Goal: Communication & Community: Answer question/provide support

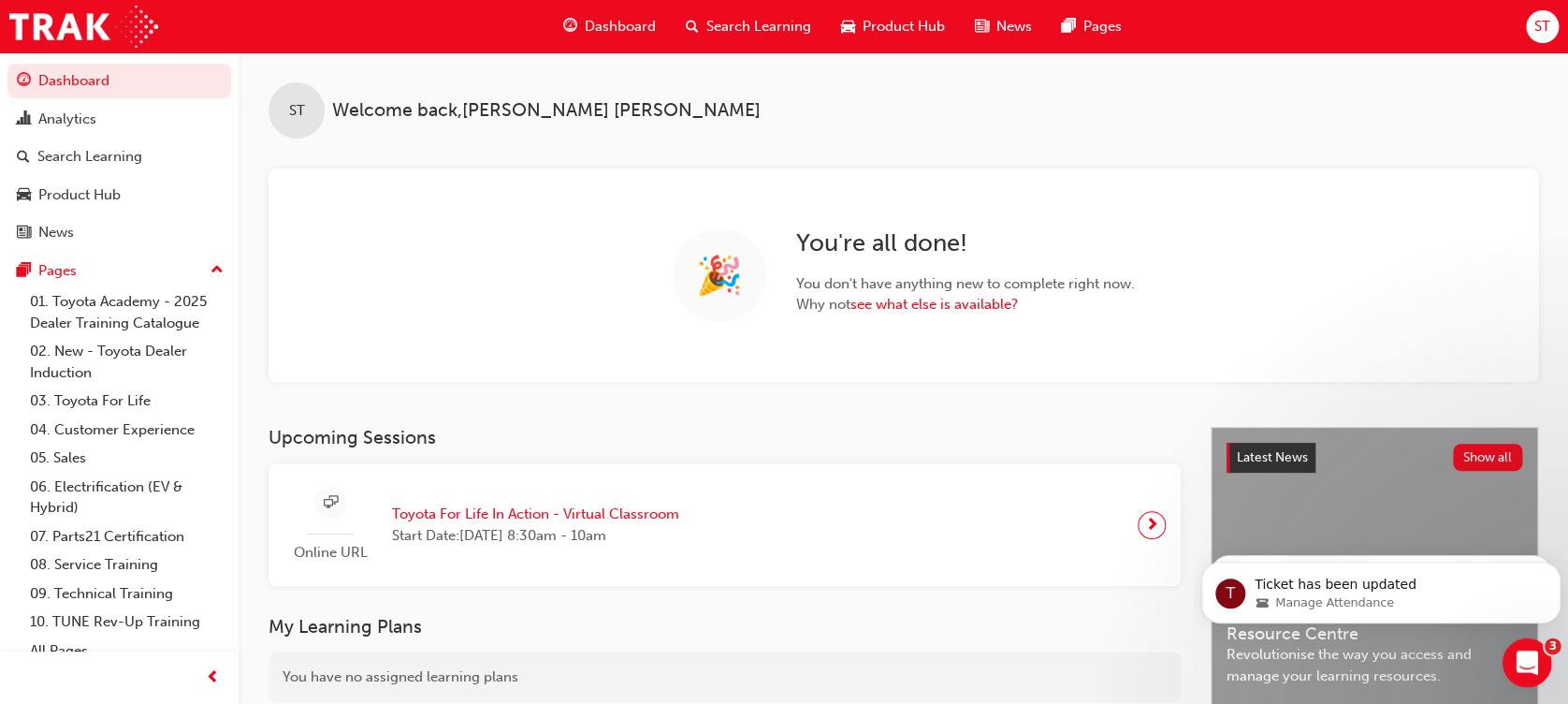
click at [1532, 654] on icon "Open Intercom Messenger" at bounding box center [1525, 660] width 31 height 31
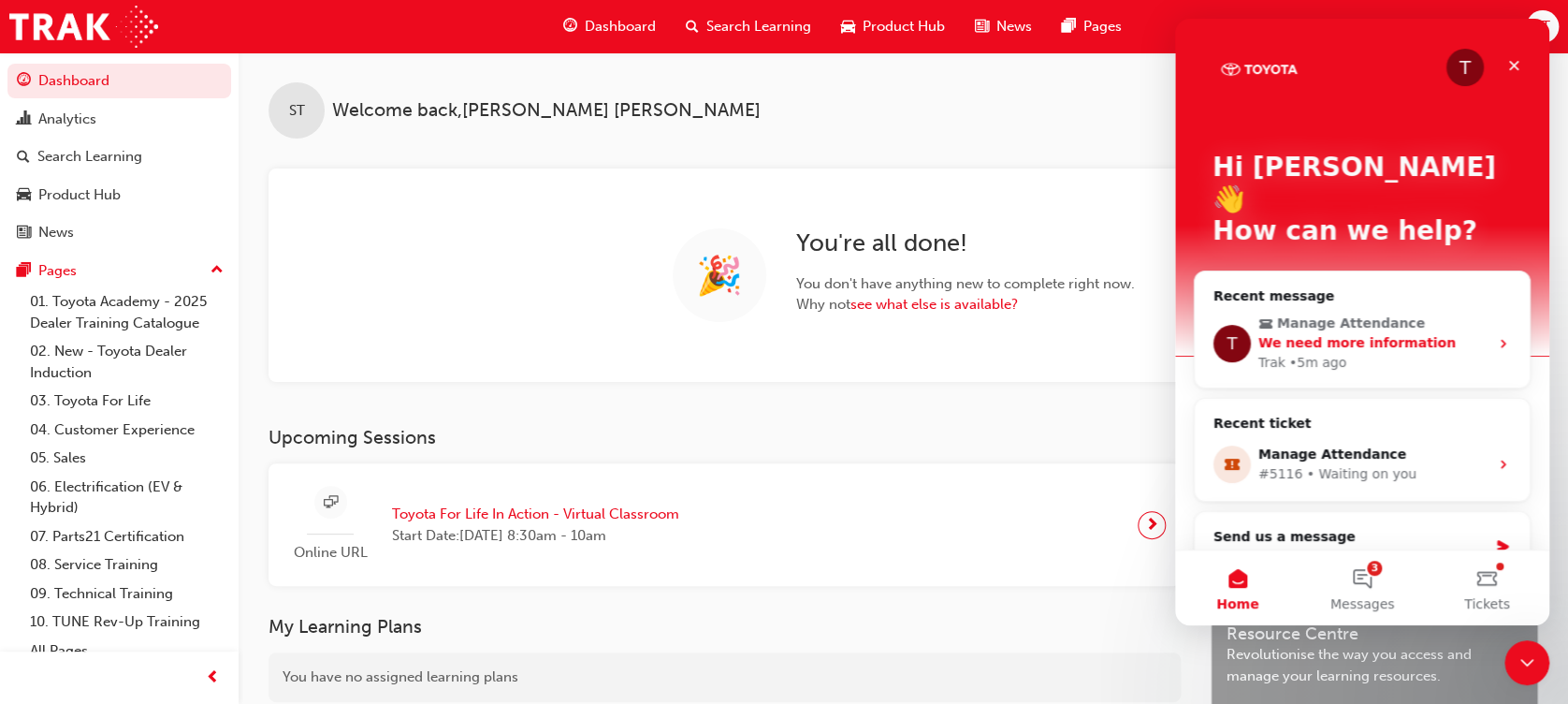
click at [1495, 336] on icon "Intercom messenger" at bounding box center [1503, 343] width 15 height 15
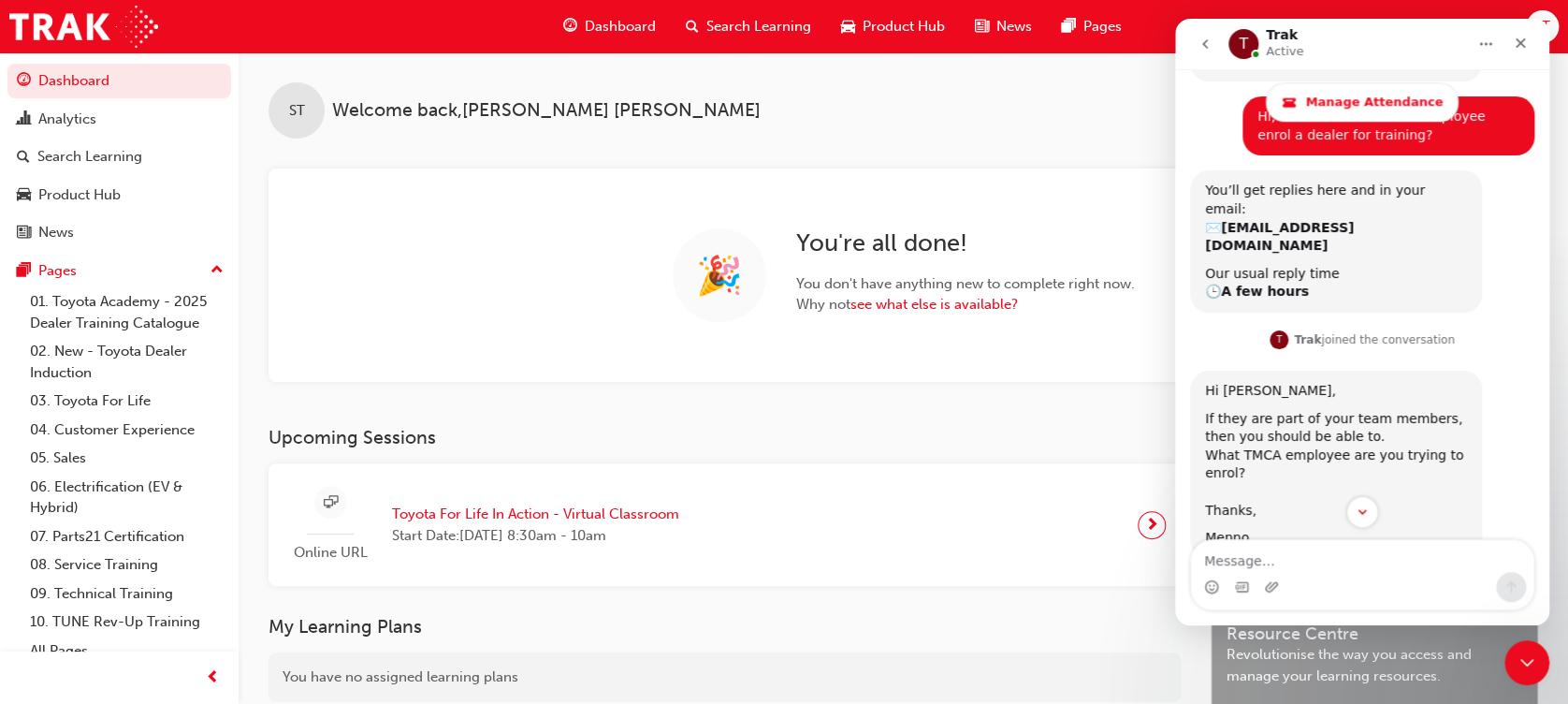
scroll to position [926, 0]
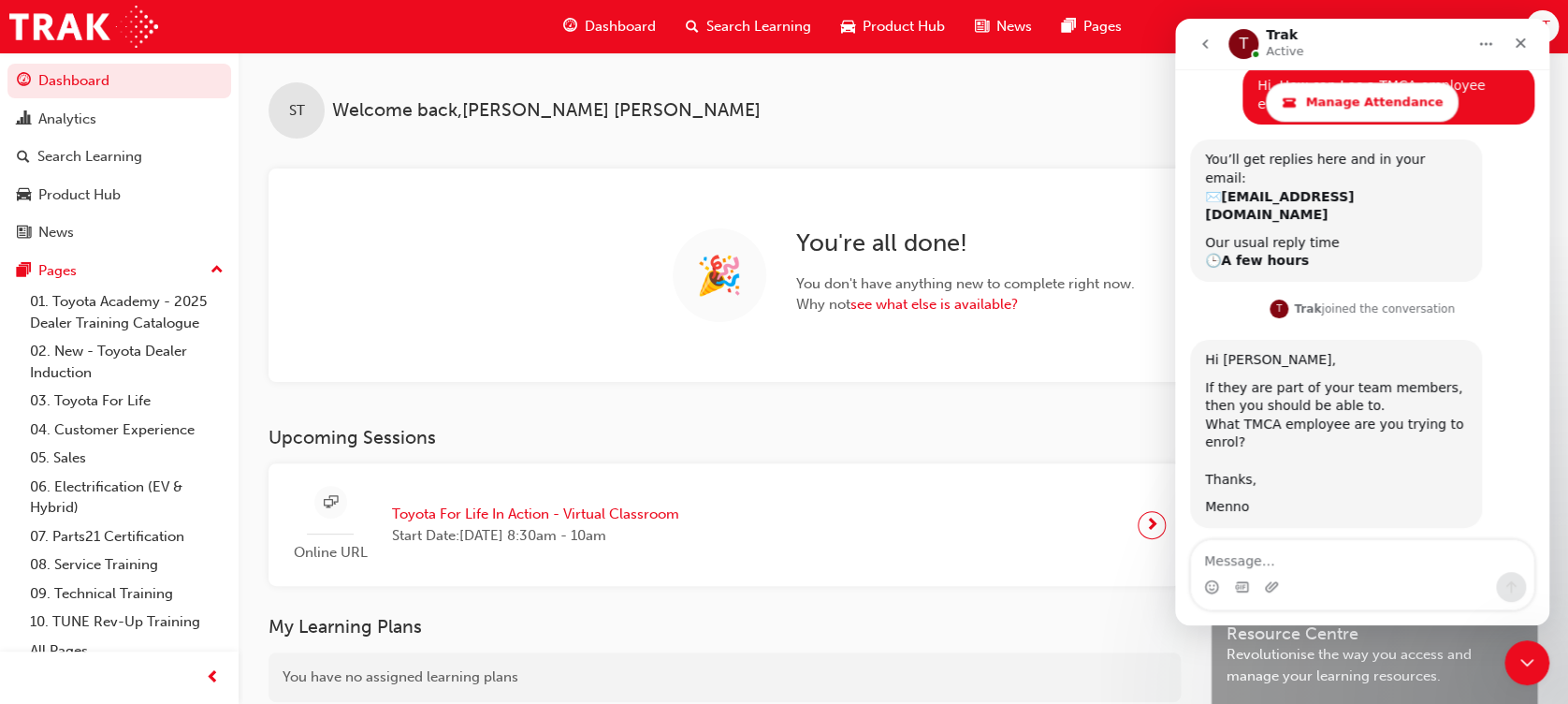
click at [1265, 553] on textarea "Message…" at bounding box center [1361, 555] width 342 height 32
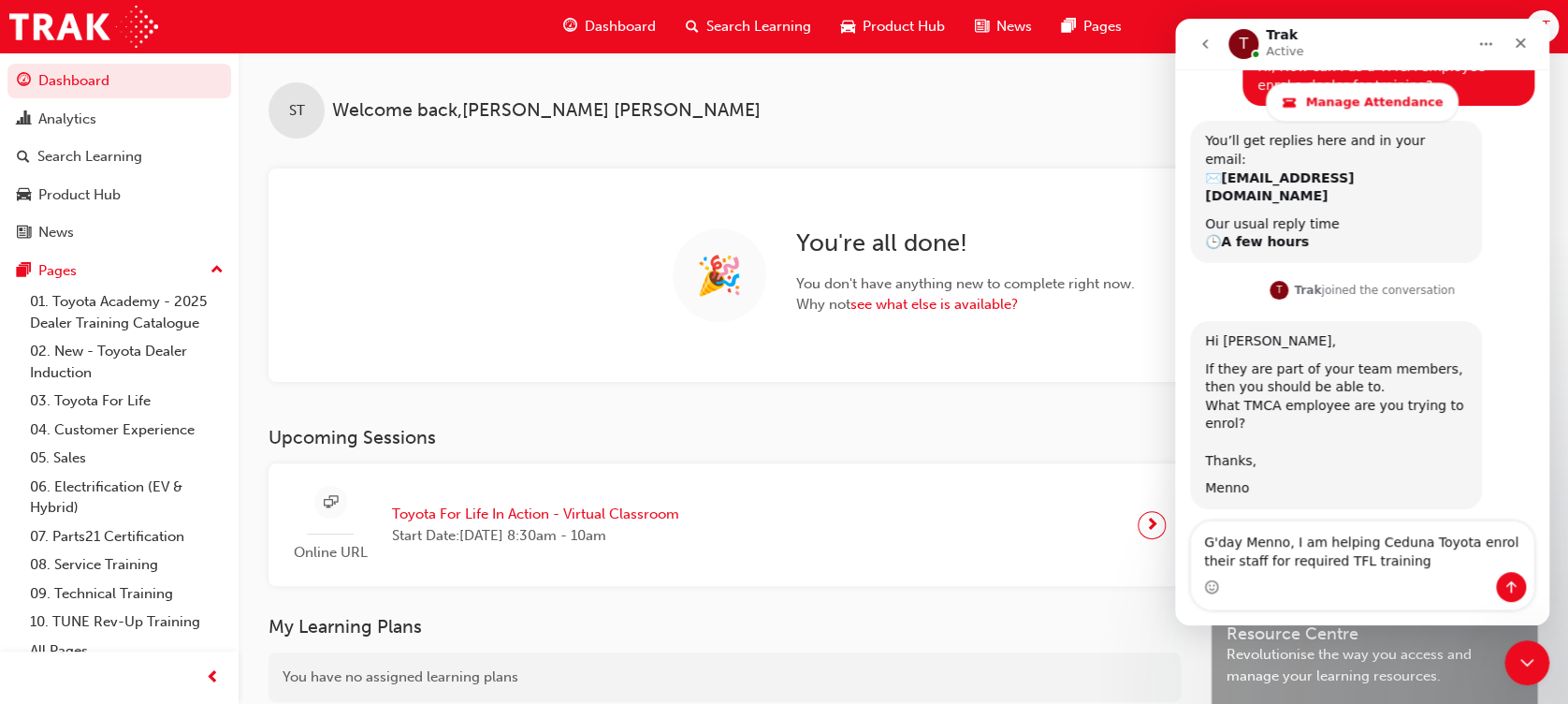
type textarea "G'day Menno, I am helping Ceduna Toyota enrol their staff for required TFL trai…"
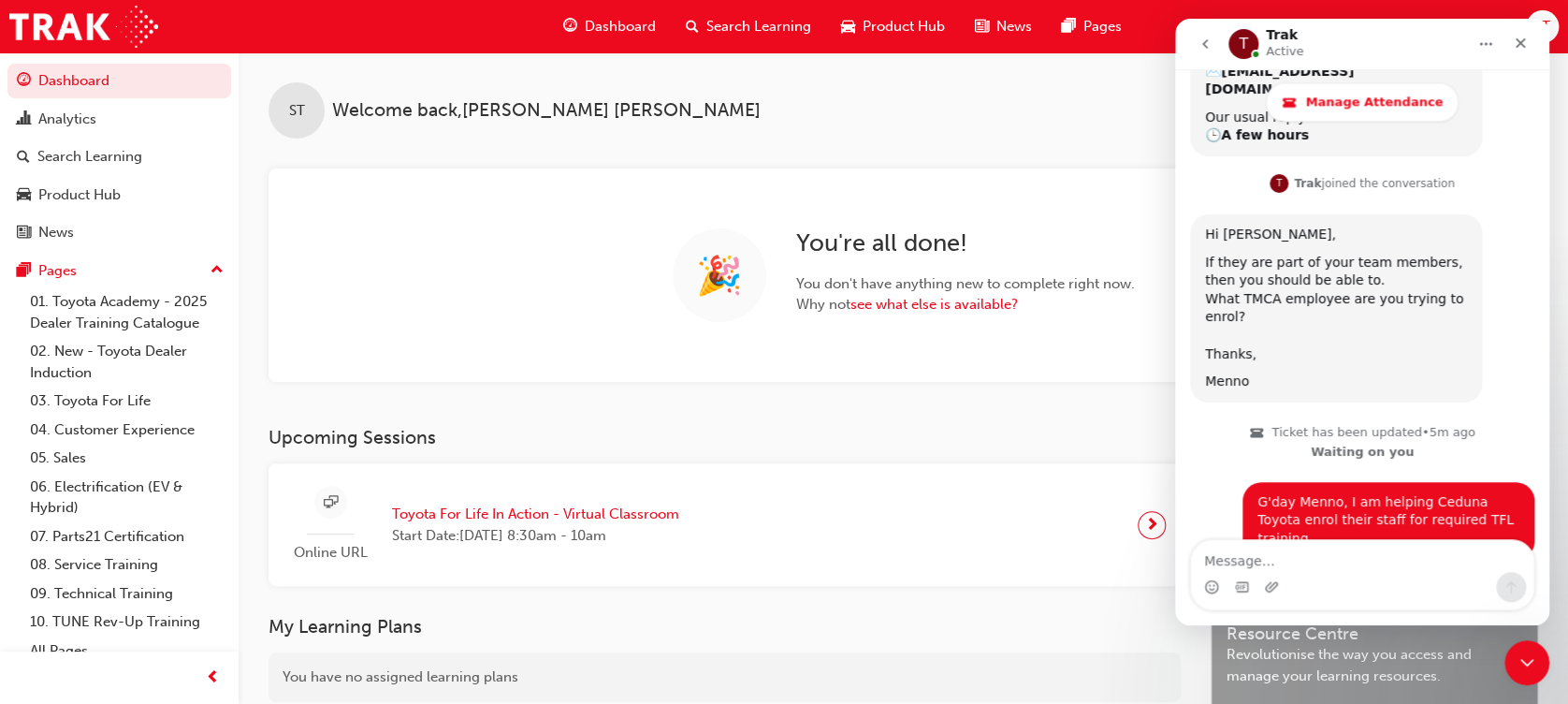
scroll to position [1065, 0]
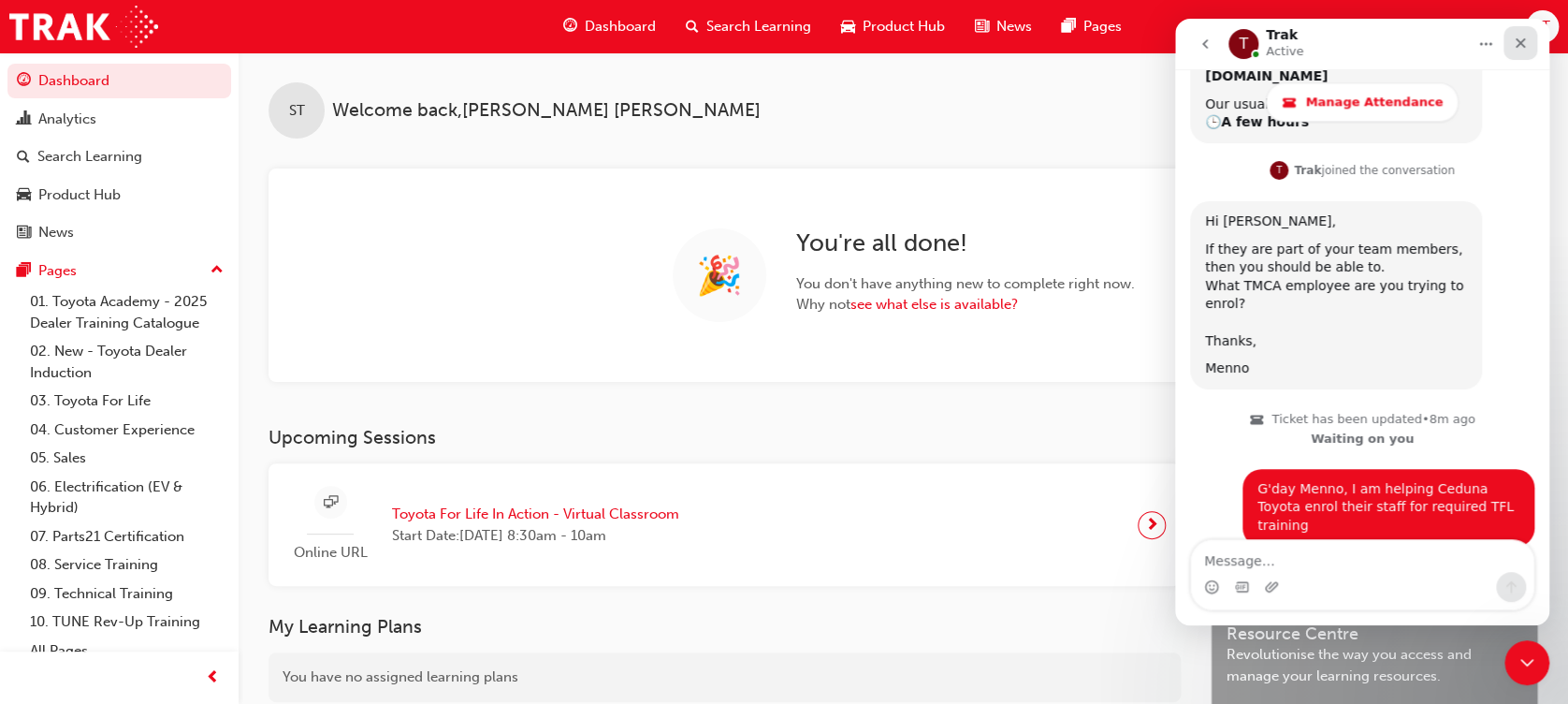
click at [1528, 48] on div "Close" at bounding box center [1519, 42] width 33 height 33
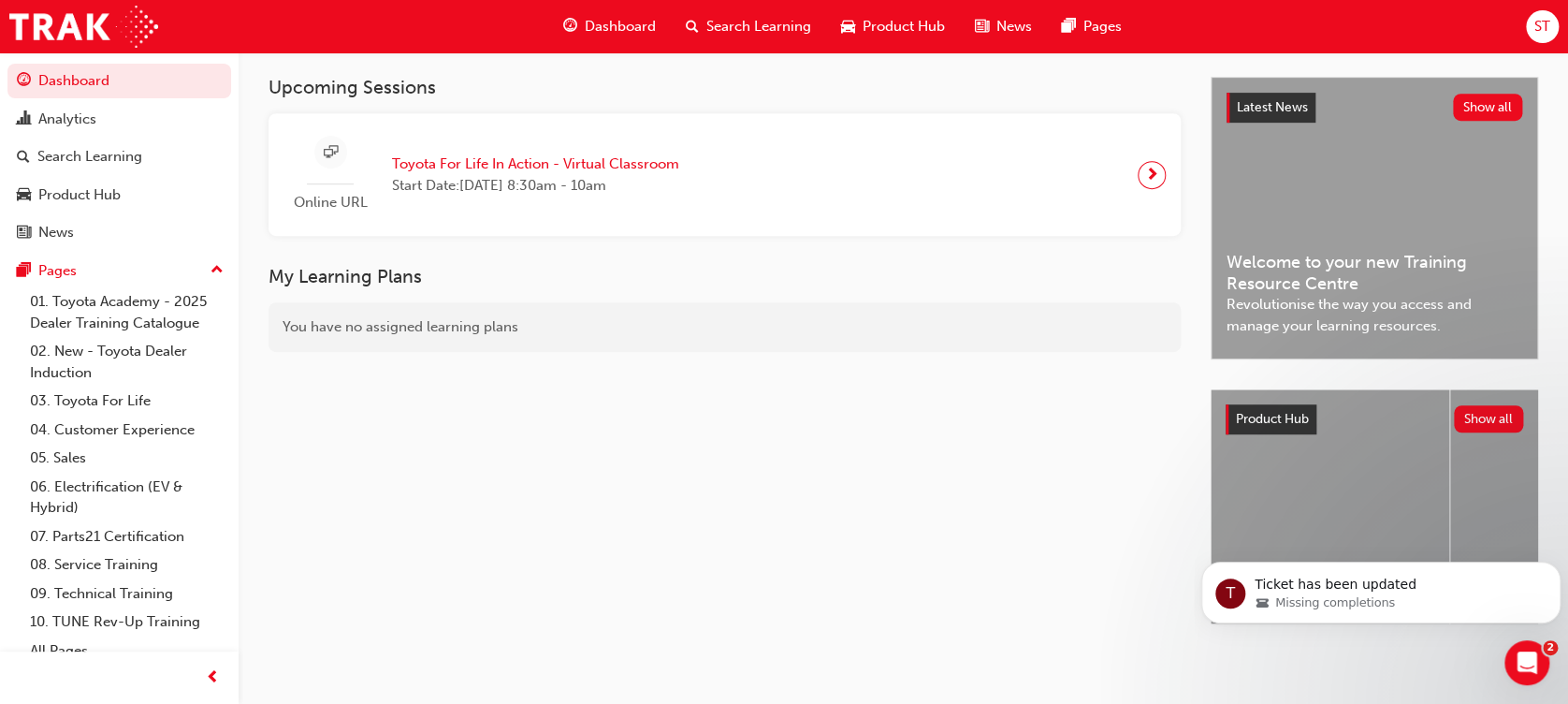
scroll to position [0, 0]
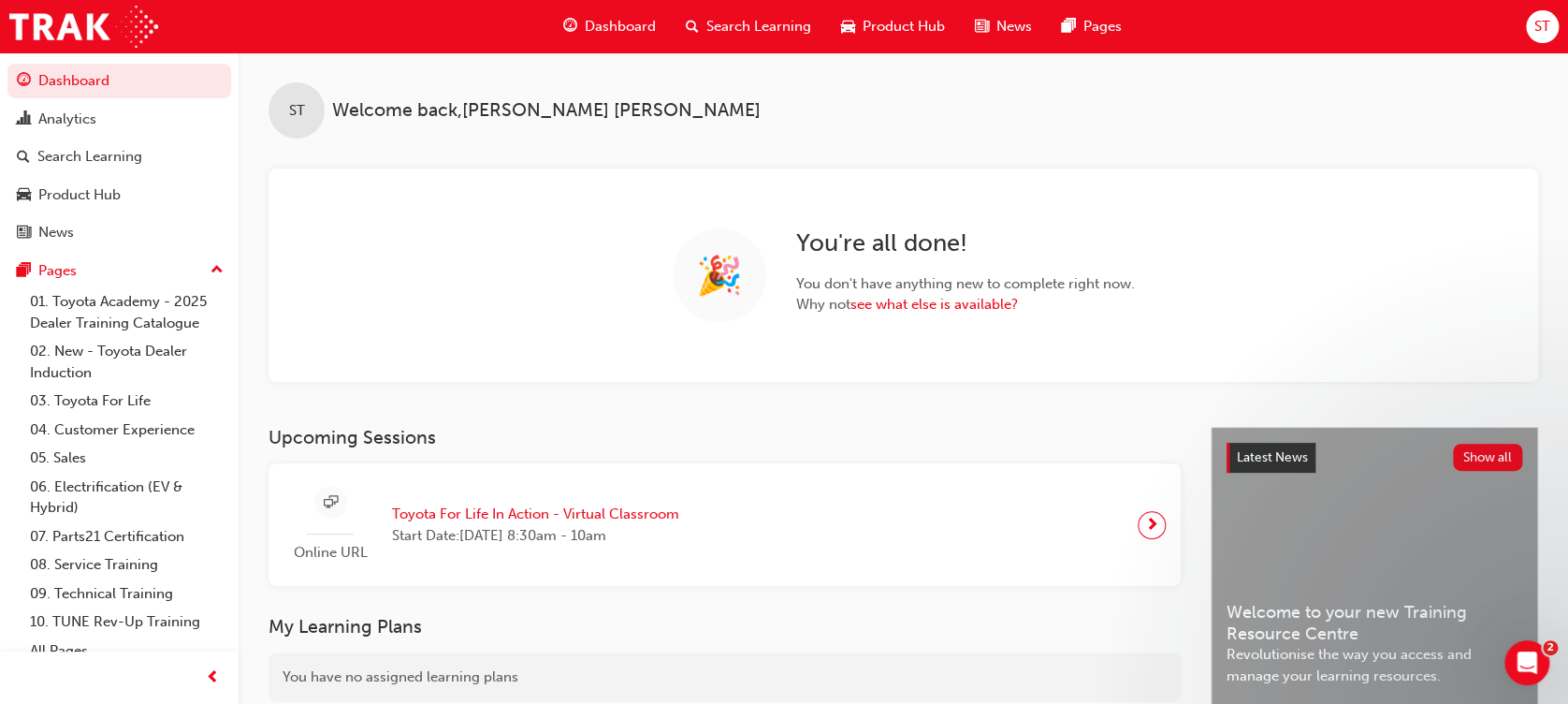
click at [1520, 652] on icon "Open Intercom Messenger" at bounding box center [1527, 663] width 31 height 31
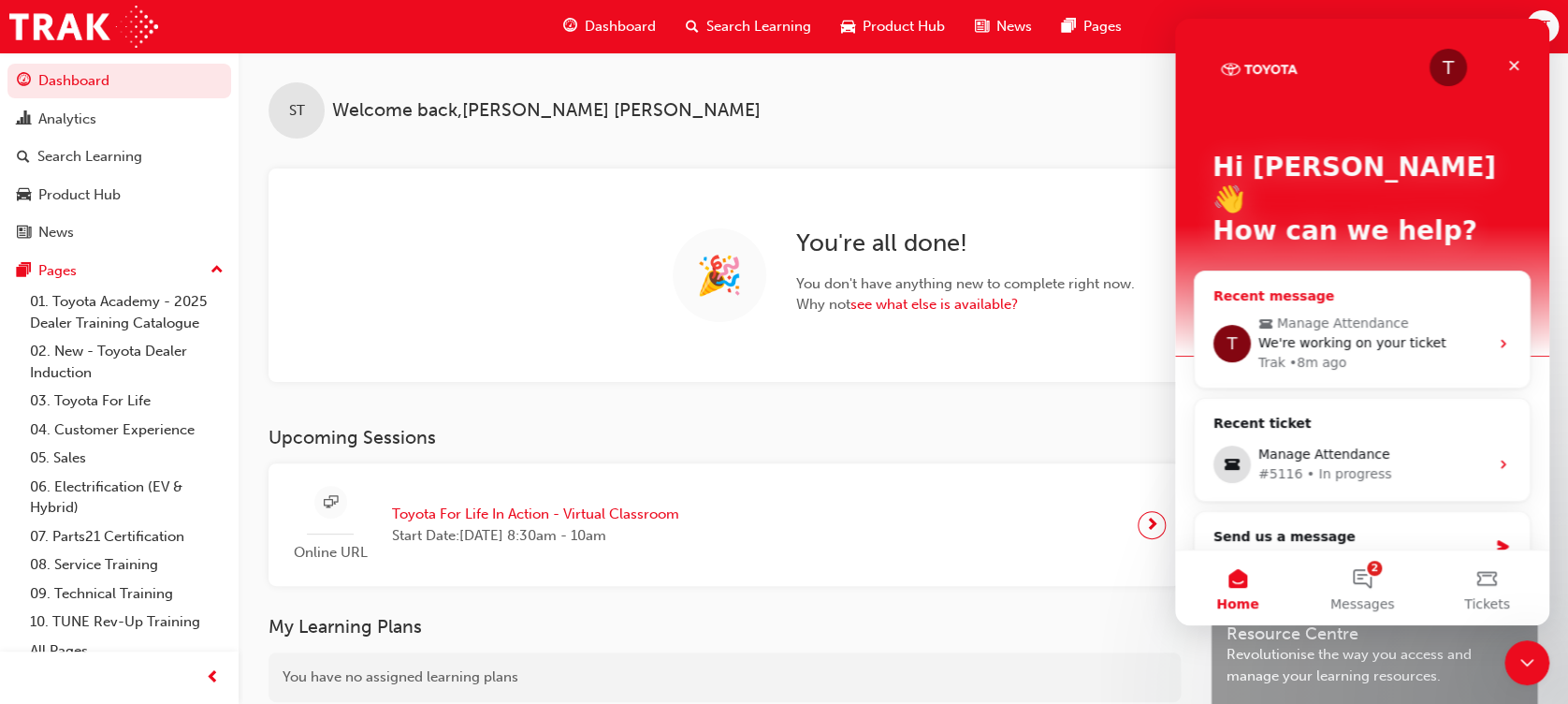
click at [1313, 353] on div "• 8m ago" at bounding box center [1318, 363] width 57 height 20
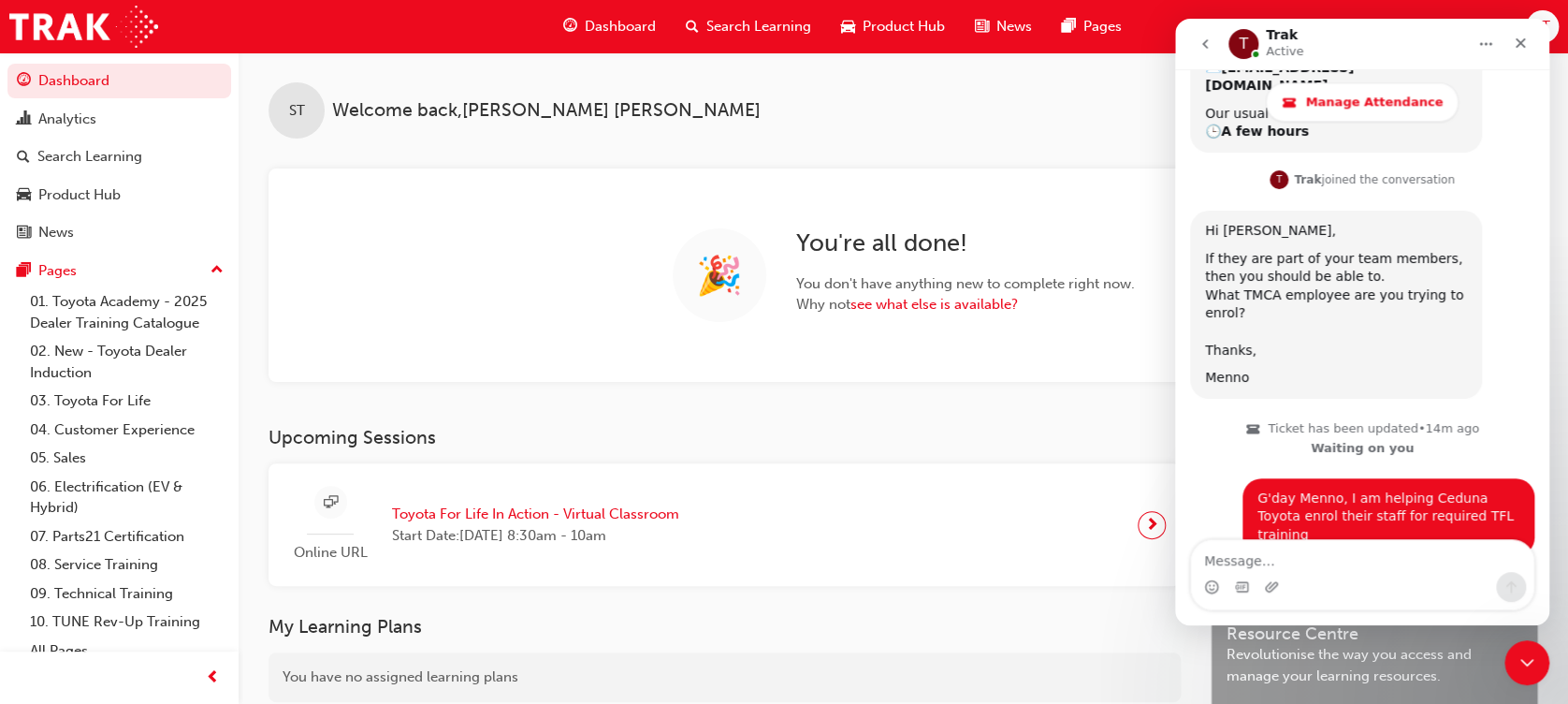
scroll to position [1065, 0]
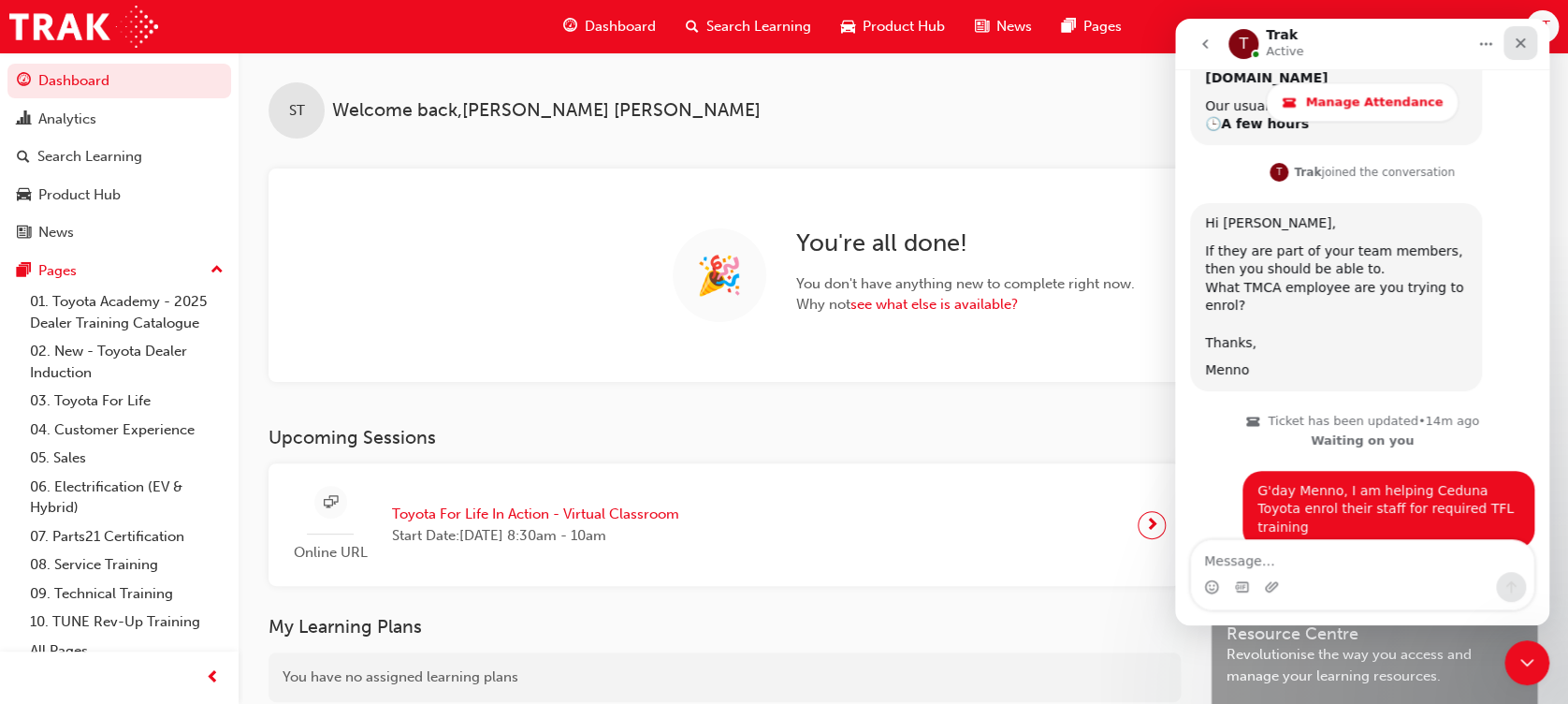
click at [1522, 44] on icon "Close" at bounding box center [1520, 43] width 11 height 11
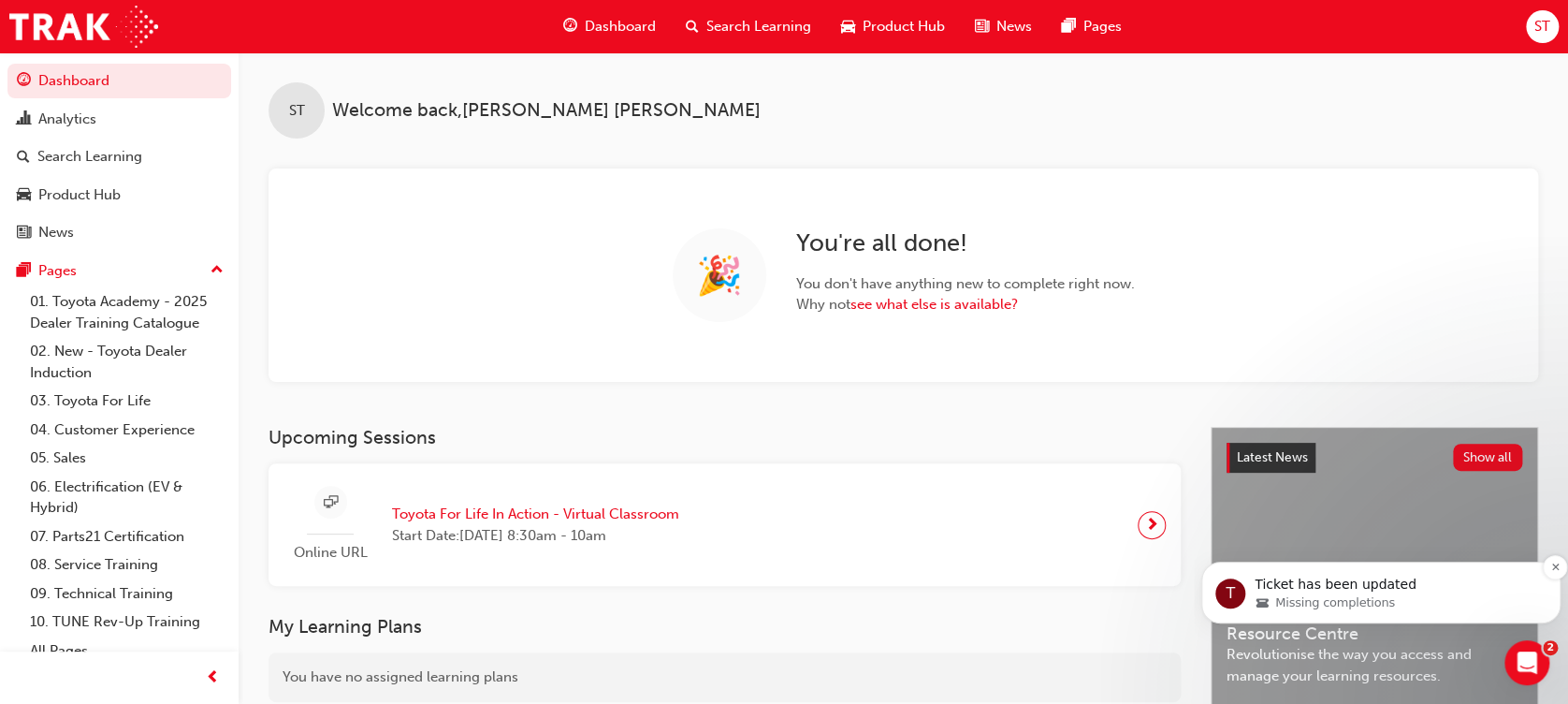
click at [1313, 597] on span "Missing completions" at bounding box center [1334, 603] width 120 height 17
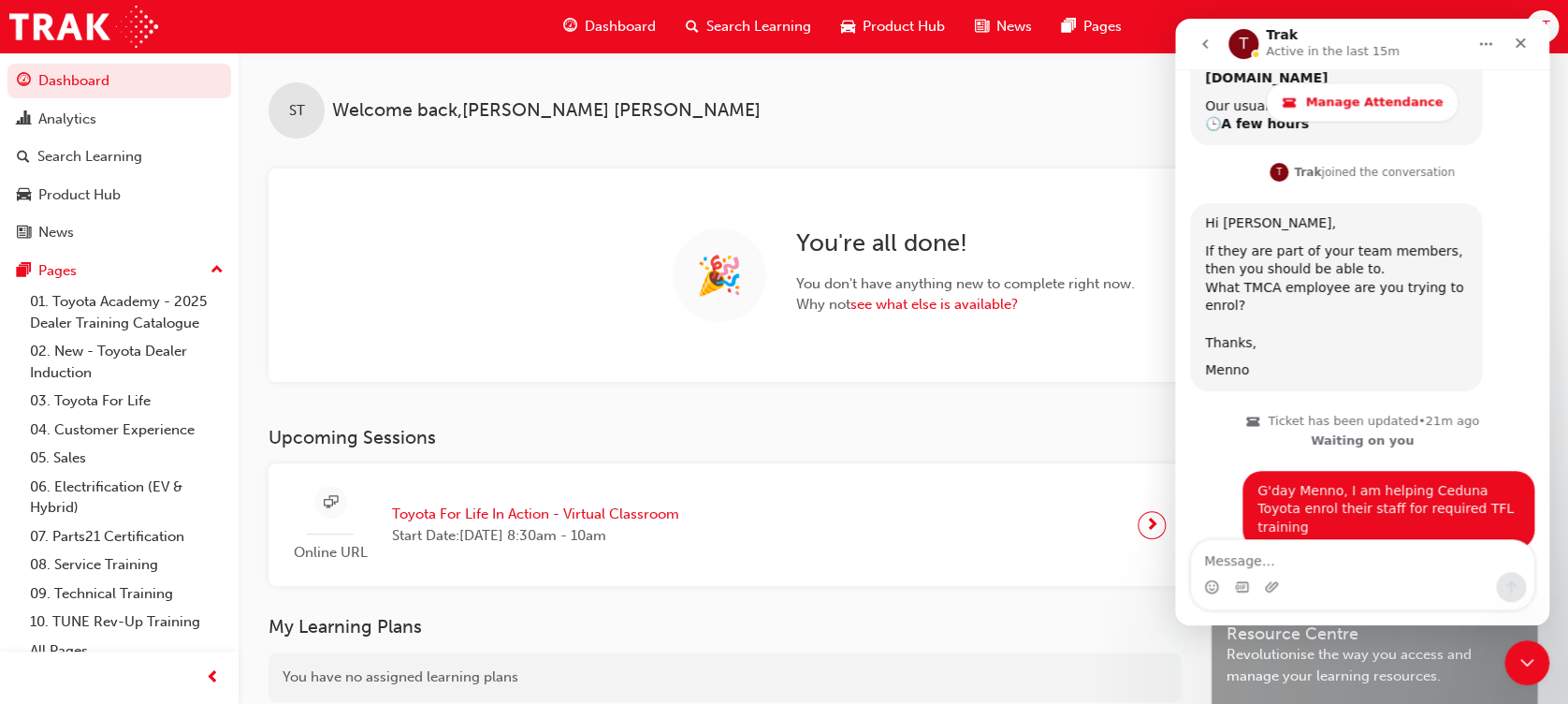
scroll to position [0, 0]
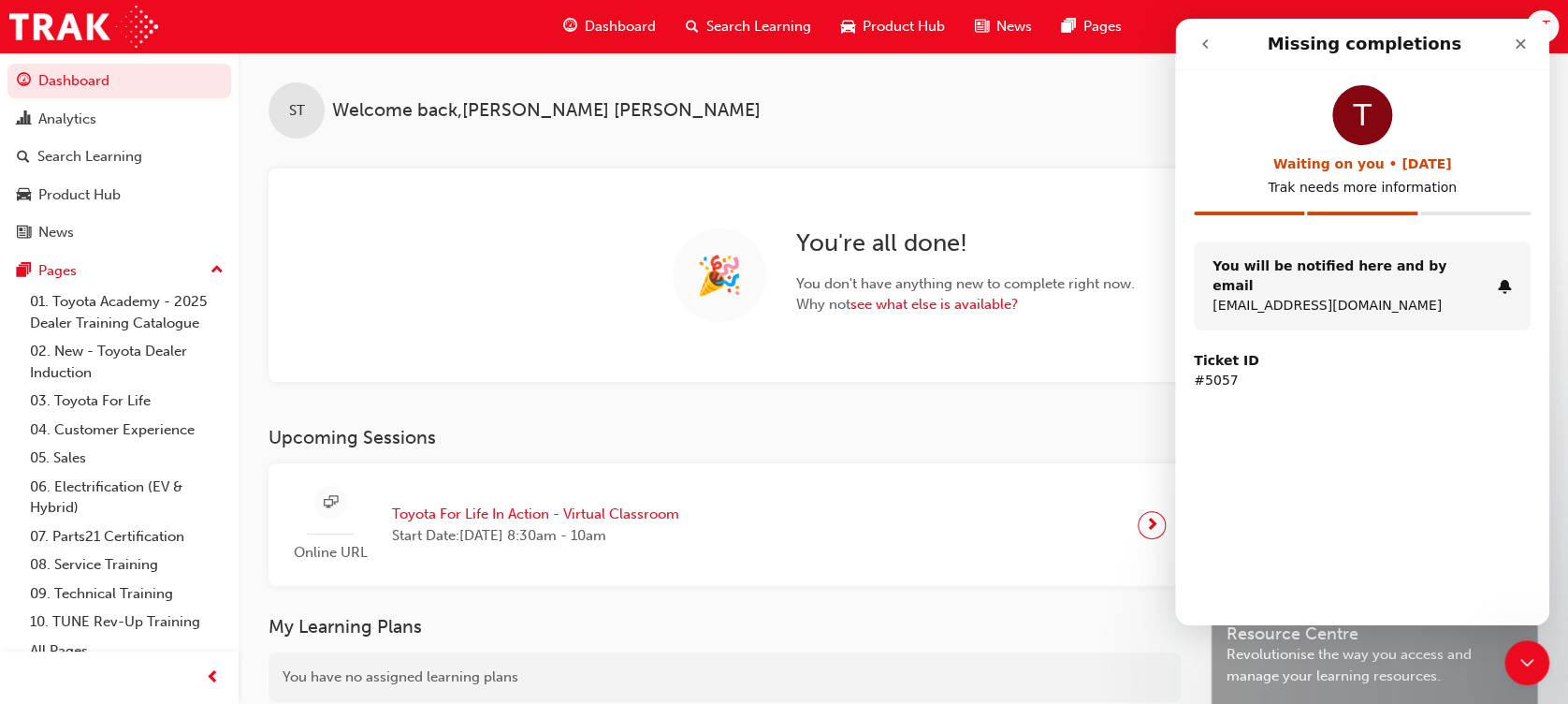
click at [1201, 45] on icon "go back" at bounding box center [1205, 44] width 15 height 15
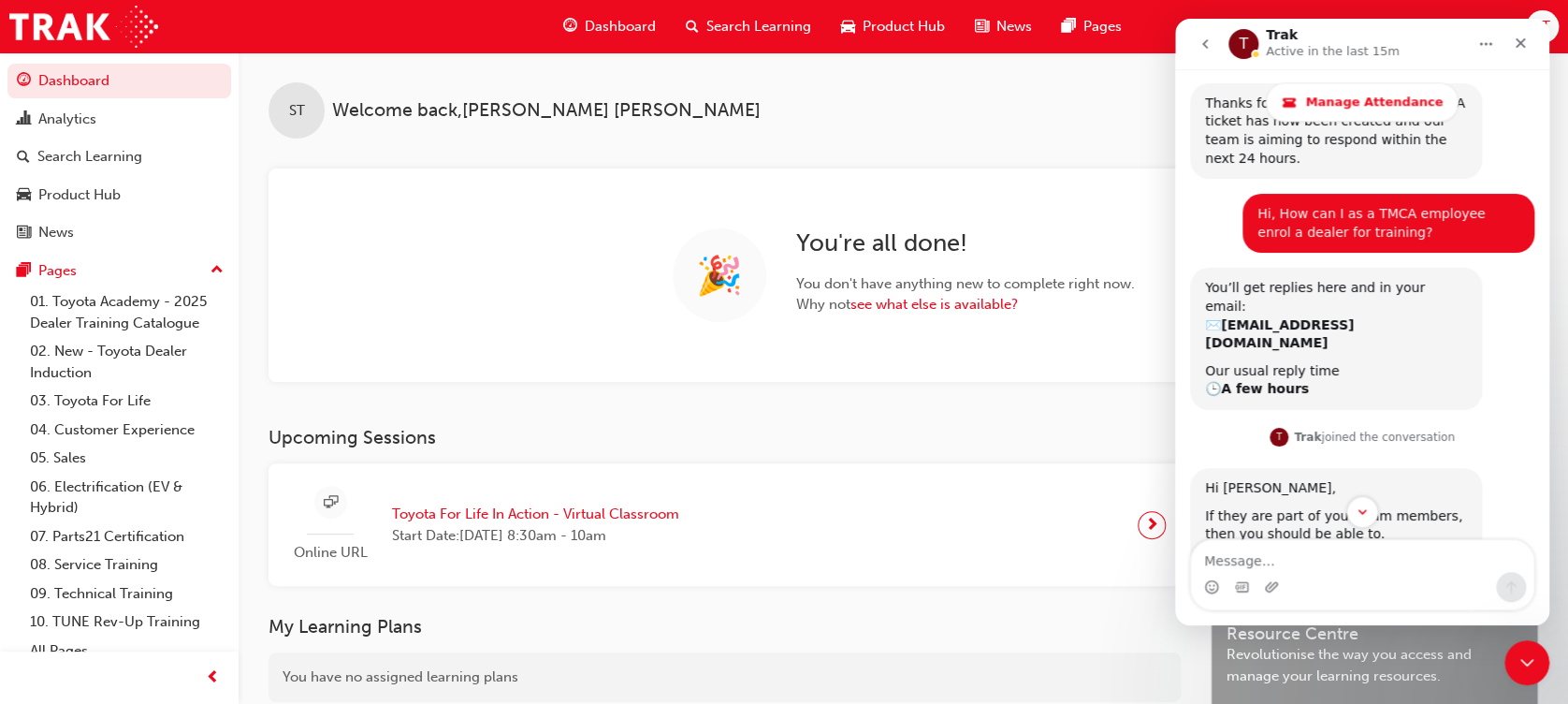
scroll to position [941, 0]
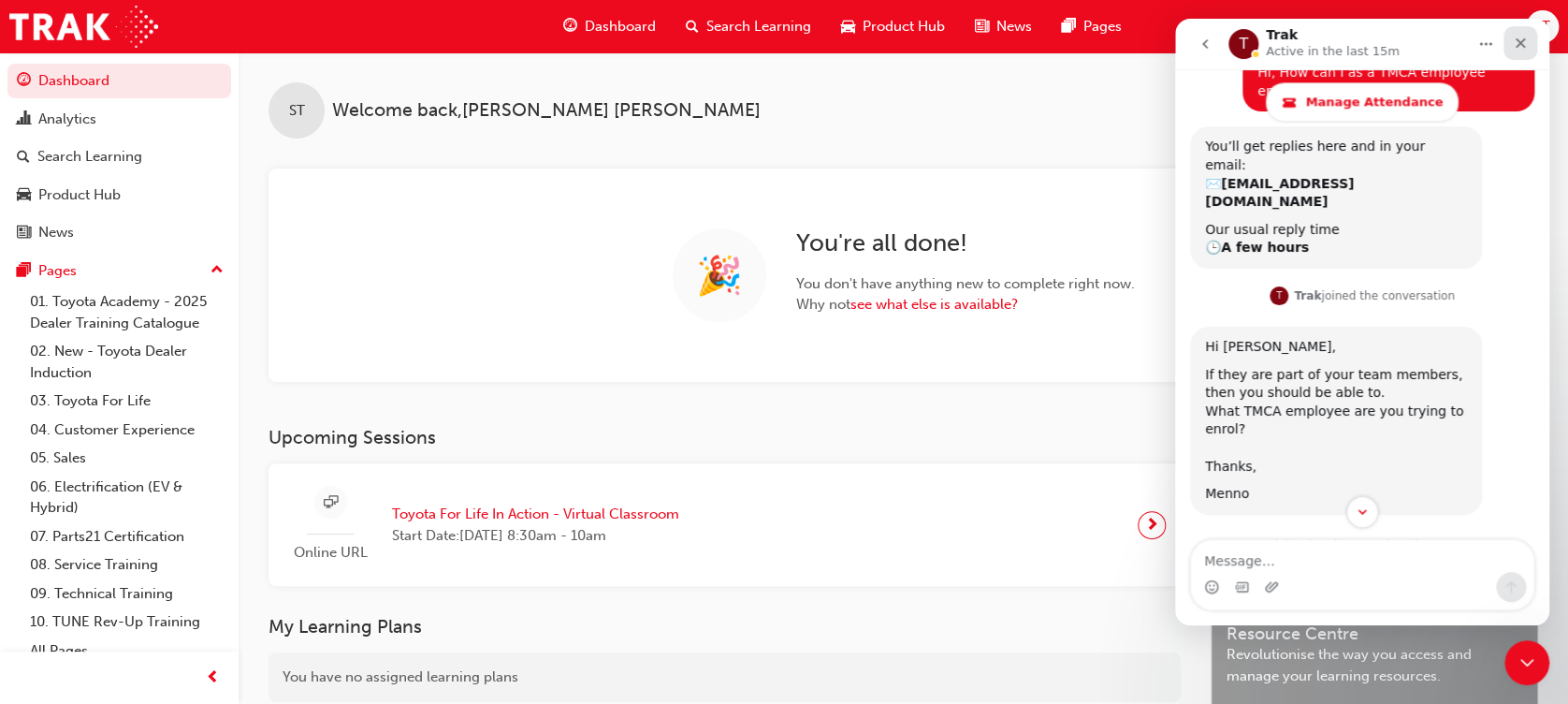
click at [1525, 45] on icon "Close" at bounding box center [1520, 43] width 15 height 15
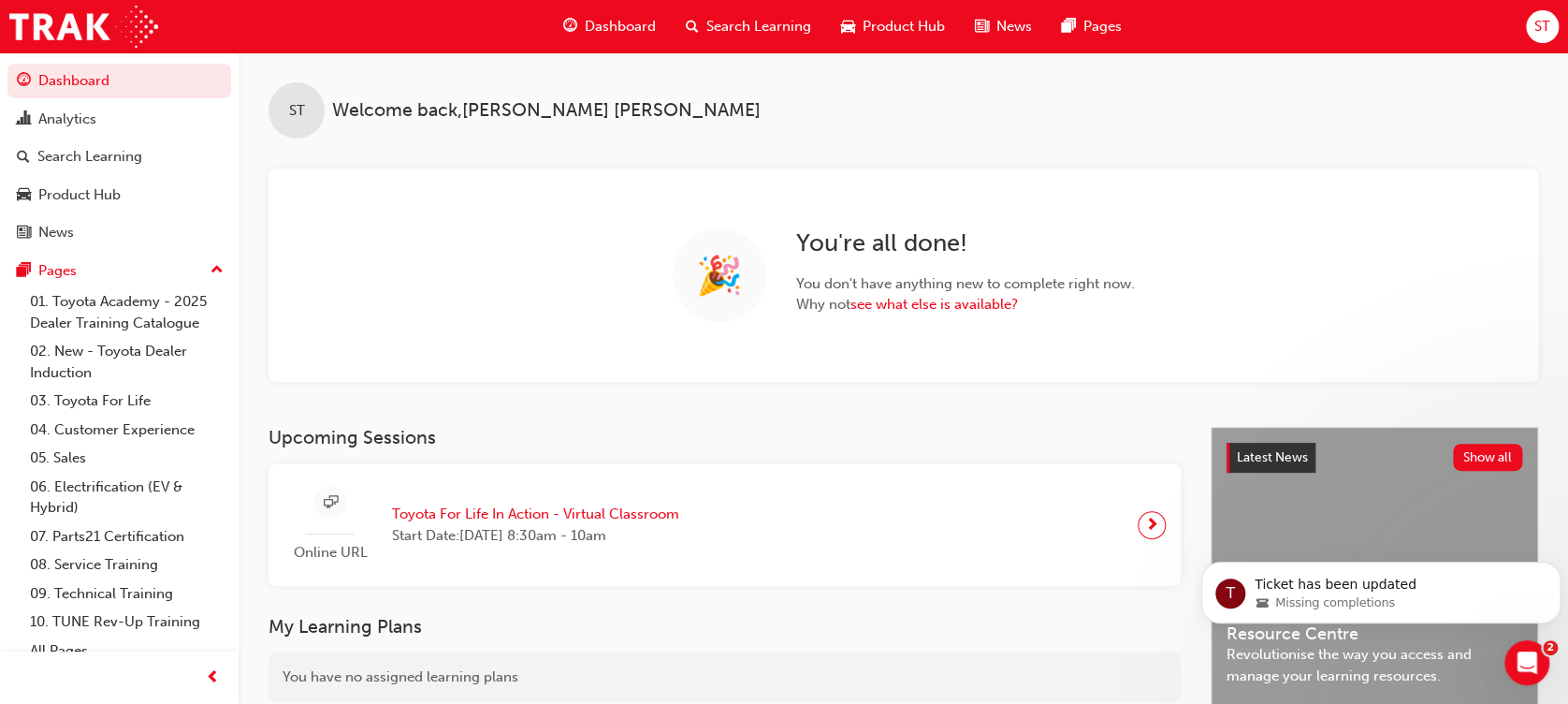
scroll to position [0, 0]
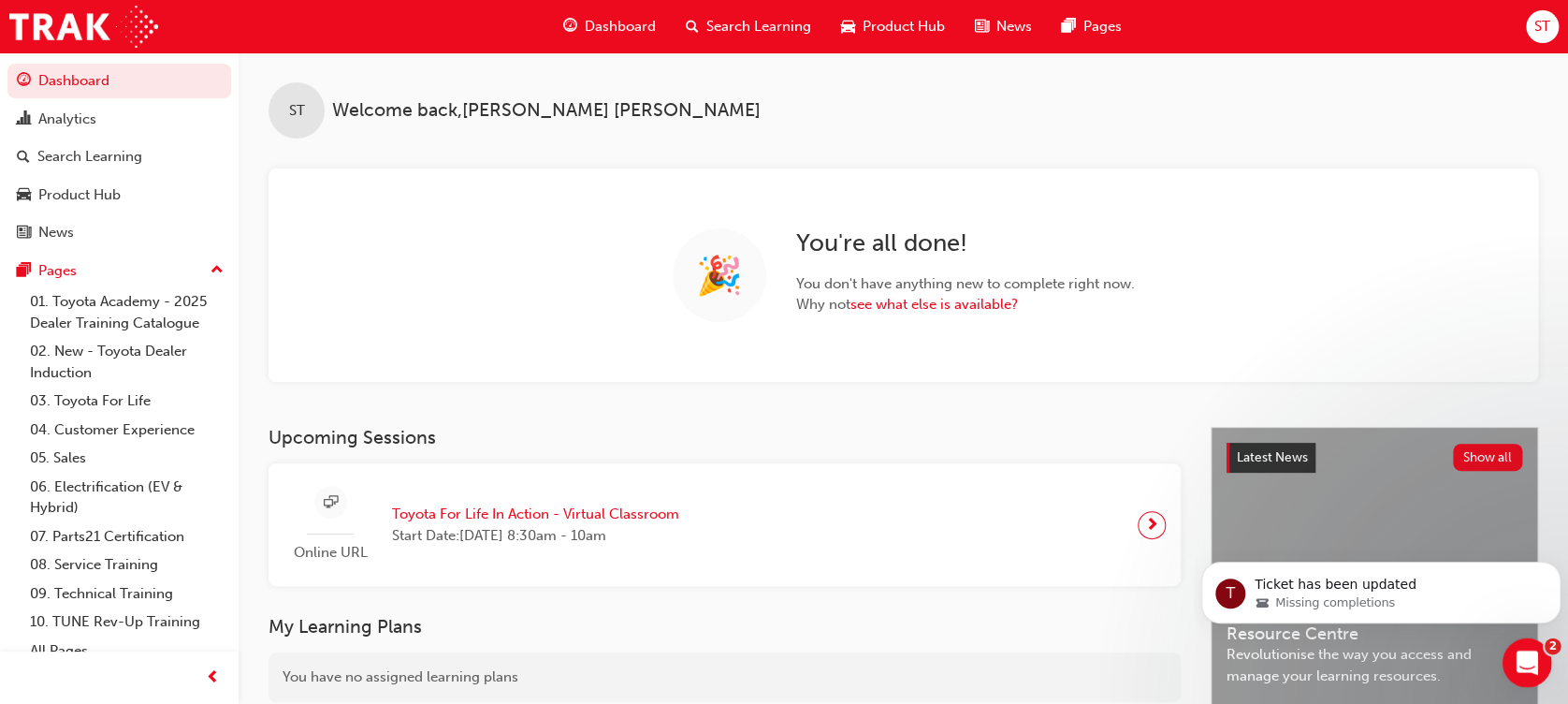
click at [1536, 650] on div "Open Intercom Messenger" at bounding box center [1524, 659] width 62 height 62
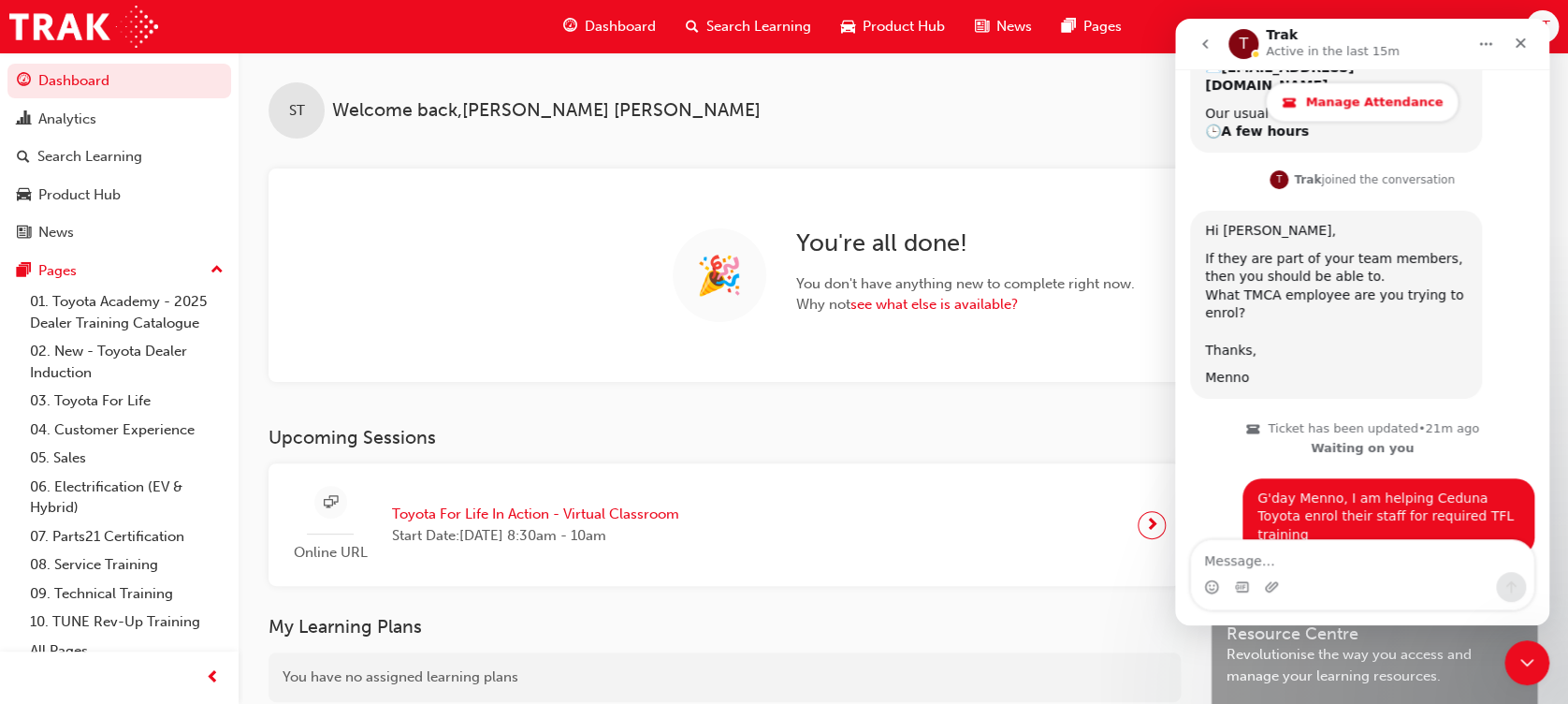
scroll to position [1065, 0]
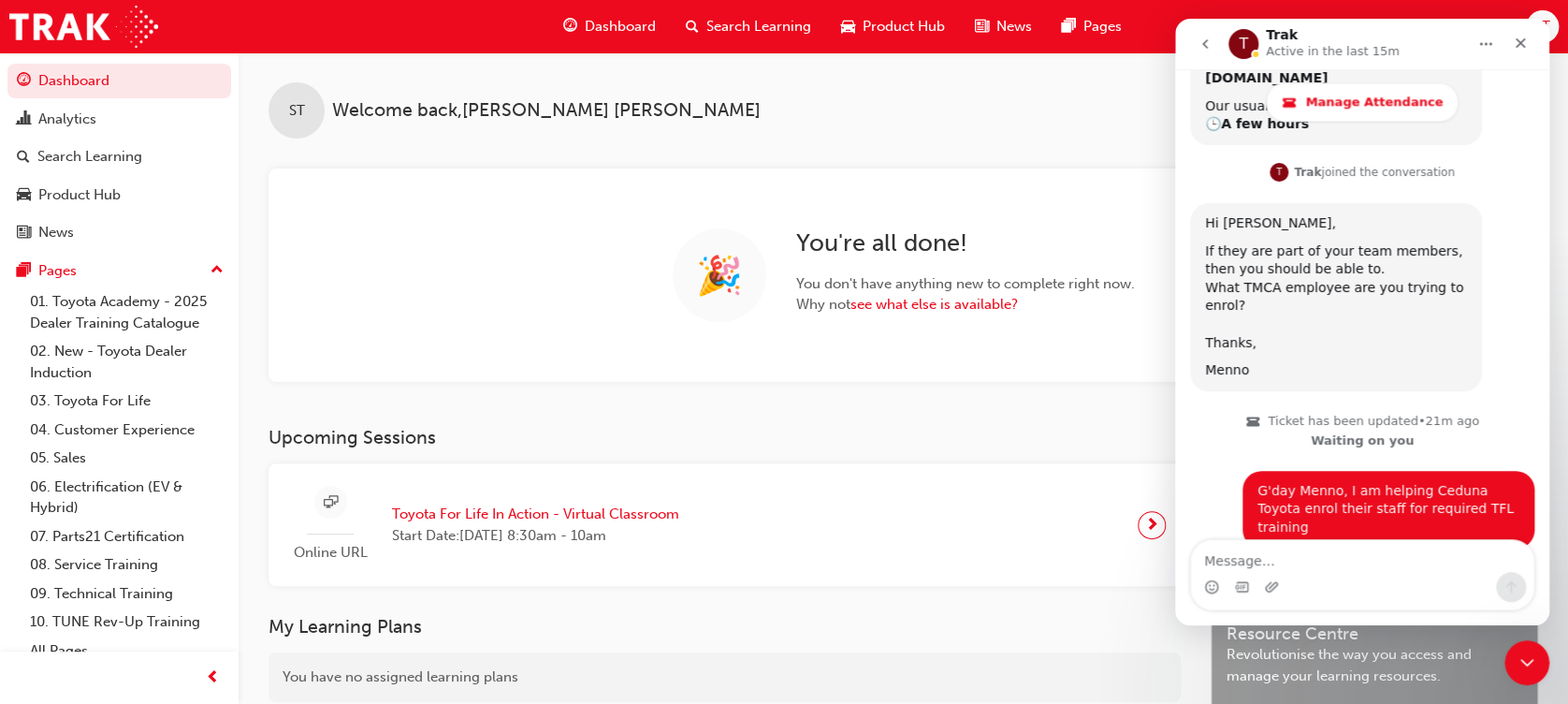
click at [1207, 46] on icon "go back" at bounding box center [1205, 44] width 15 height 15
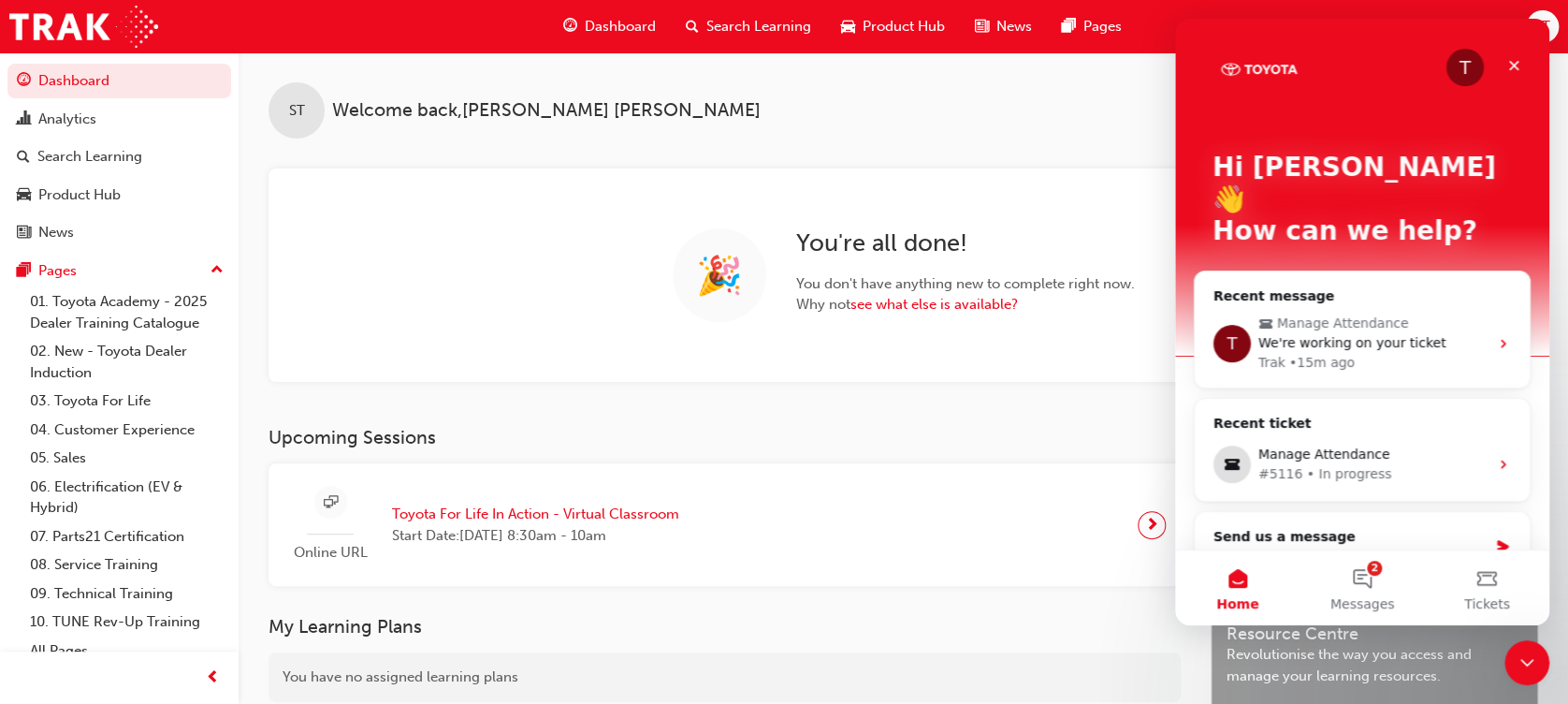
scroll to position [0, 0]
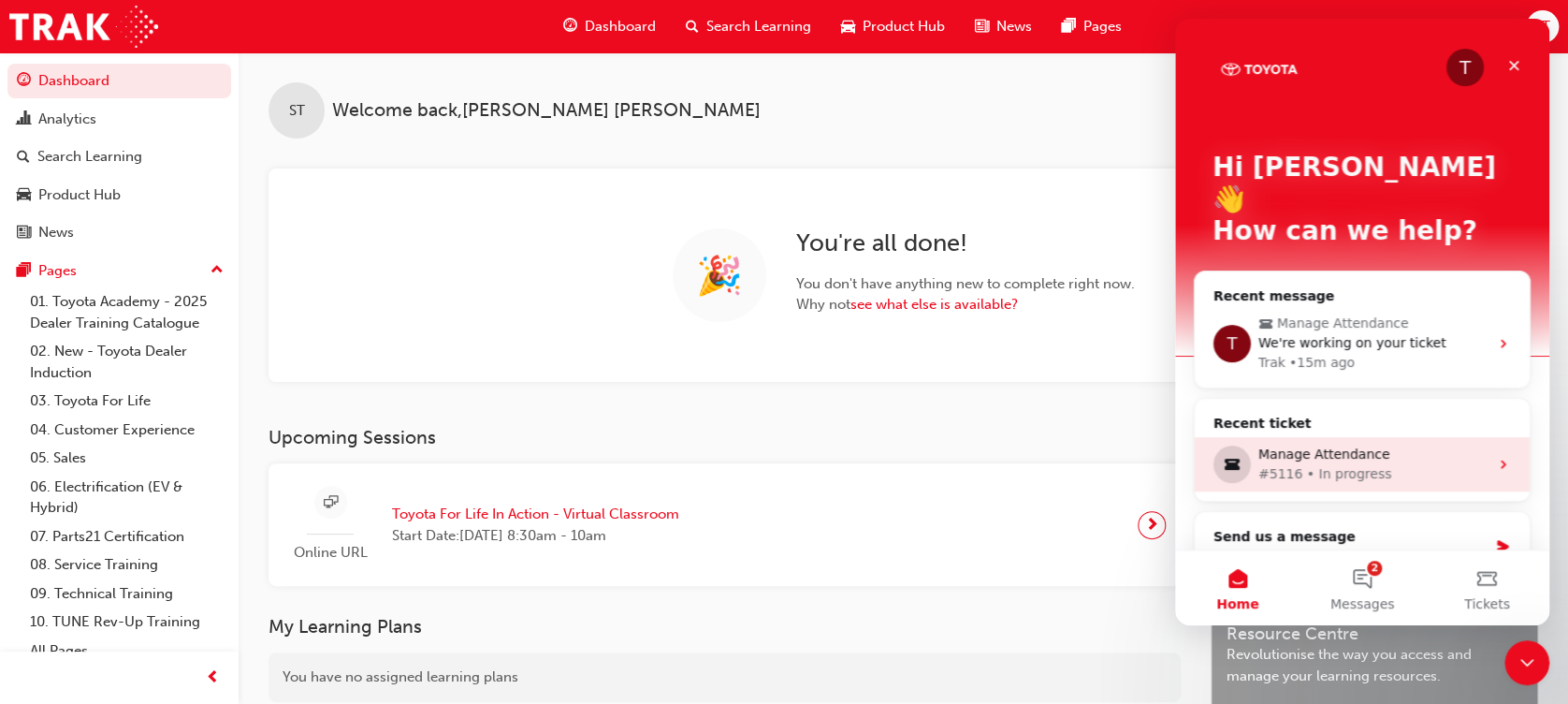
click at [1287, 445] on div "Manage Attendance" at bounding box center [1373, 454] width 230 height 20
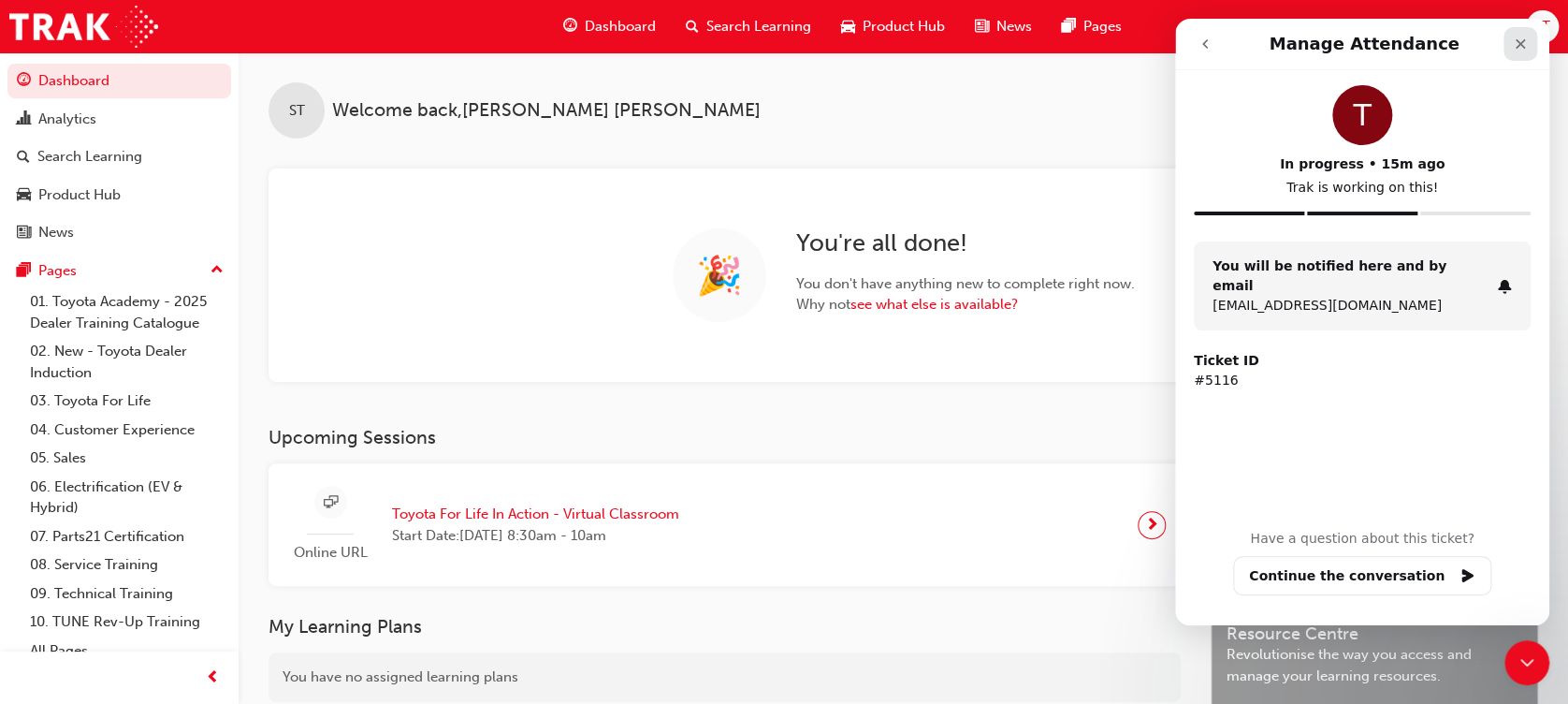
click at [1524, 53] on div "Close" at bounding box center [1519, 43] width 33 height 33
